Goal: Information Seeking & Learning: Learn about a topic

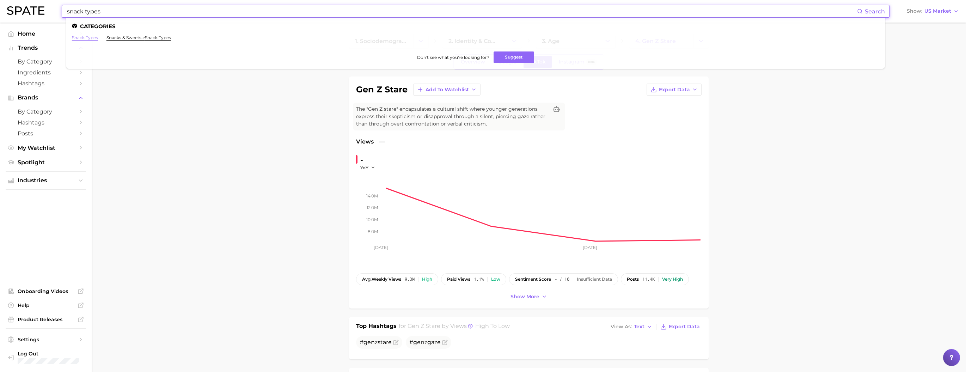
type input "snack types"
click at [98, 37] on link "snack types" at bounding box center [85, 37] width 26 height 5
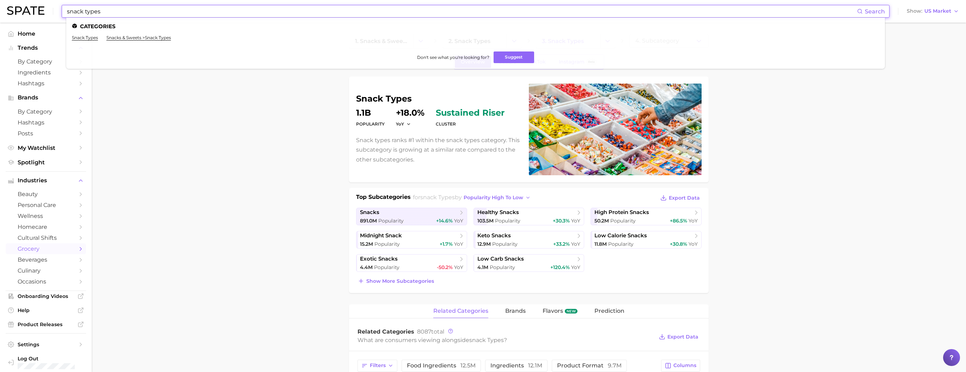
click at [139, 15] on input "snack types" at bounding box center [461, 11] width 791 height 12
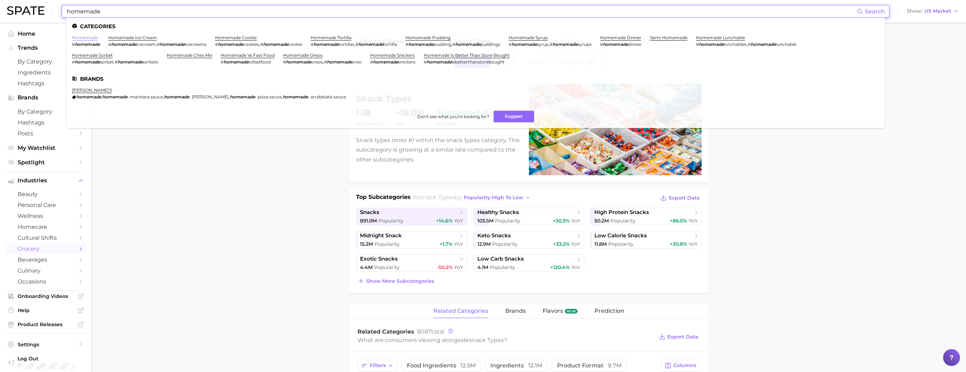
type input "homemade"
click at [94, 40] on link "homemade" at bounding box center [85, 37] width 26 height 5
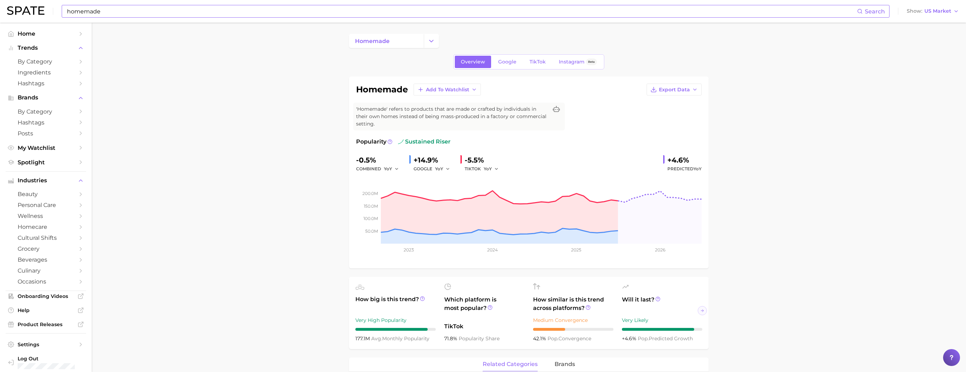
click at [141, 13] on input "homemade" at bounding box center [461, 11] width 791 height 12
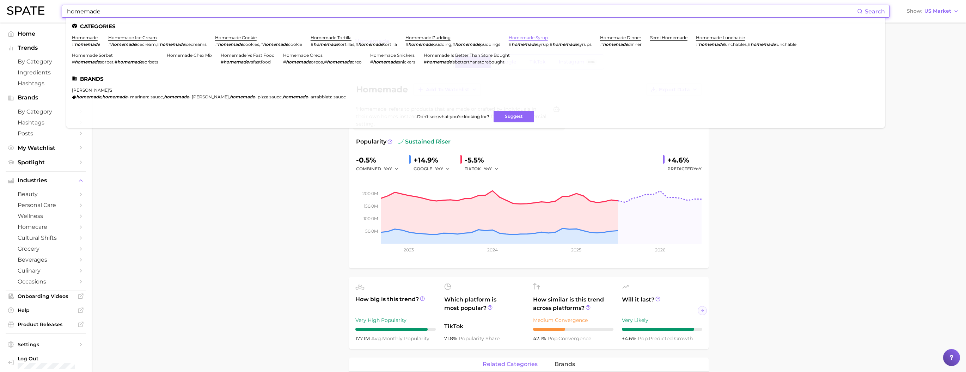
click at [548, 38] on link "homemade syrup" at bounding box center [528, 37] width 39 height 5
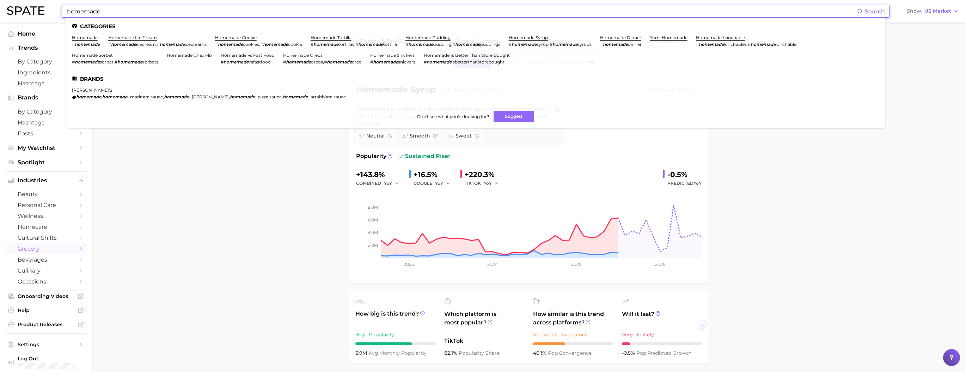
click at [133, 11] on input "homemade" at bounding box center [461, 11] width 791 height 12
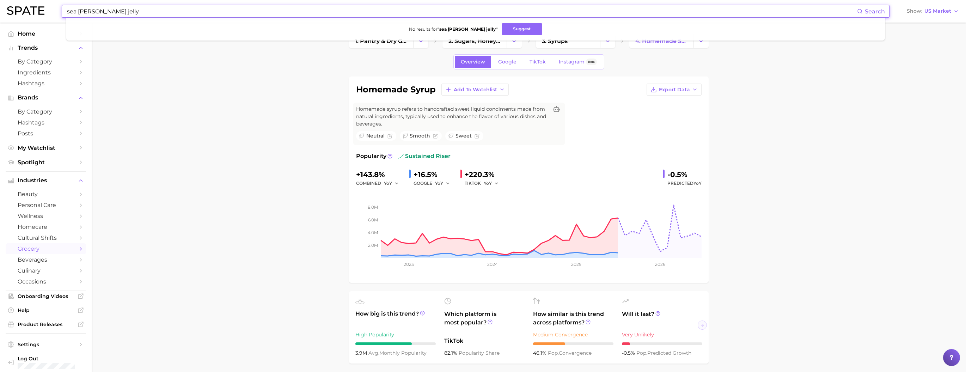
drag, startPoint x: 103, startPoint y: 12, endPoint x: 113, endPoint y: 22, distance: 14.7
click at [113, 18] on div "sea [PERSON_NAME] jelly Search No results for " sea [PERSON_NAME] jelly " Sugge…" at bounding box center [476, 11] width 828 height 13
type input "sea [PERSON_NAME]"
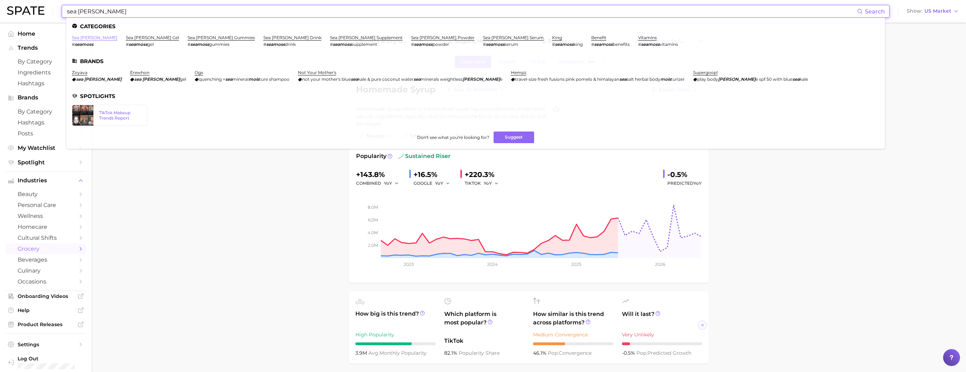
click at [97, 39] on link "sea [PERSON_NAME]" at bounding box center [94, 37] width 45 height 5
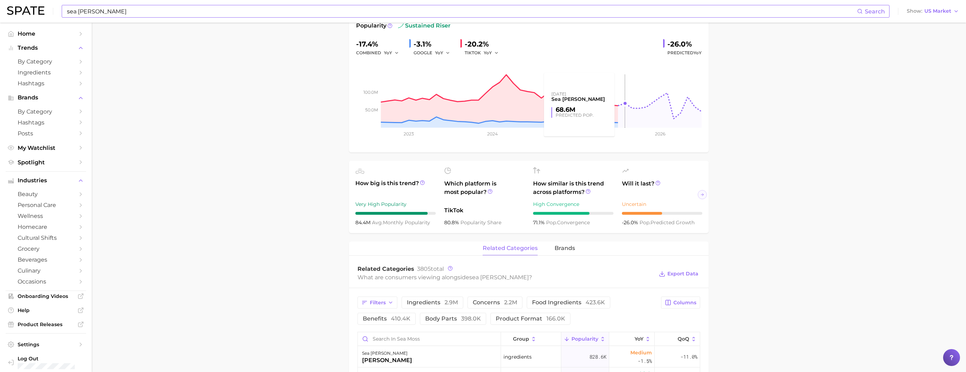
scroll to position [106, 0]
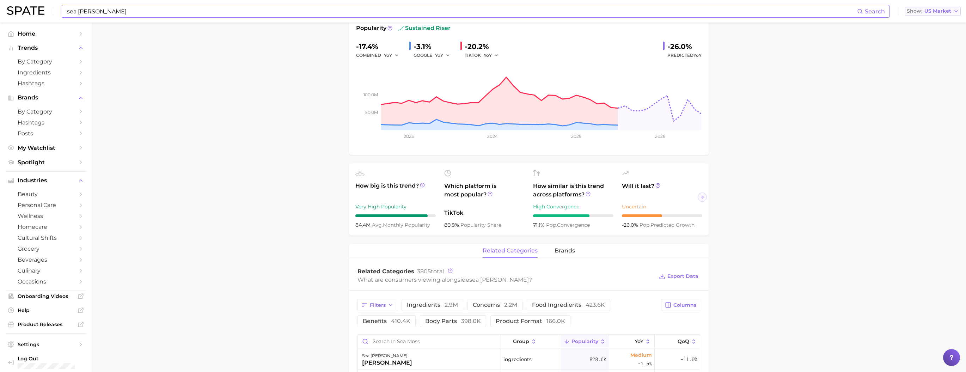
click at [935, 13] on span "US Market" at bounding box center [938, 11] width 27 height 4
click at [933, 64] on span "[GEOGRAPHIC_DATA]" at bounding box center [936, 61] width 55 height 6
